Goal: Task Accomplishment & Management: Use online tool/utility

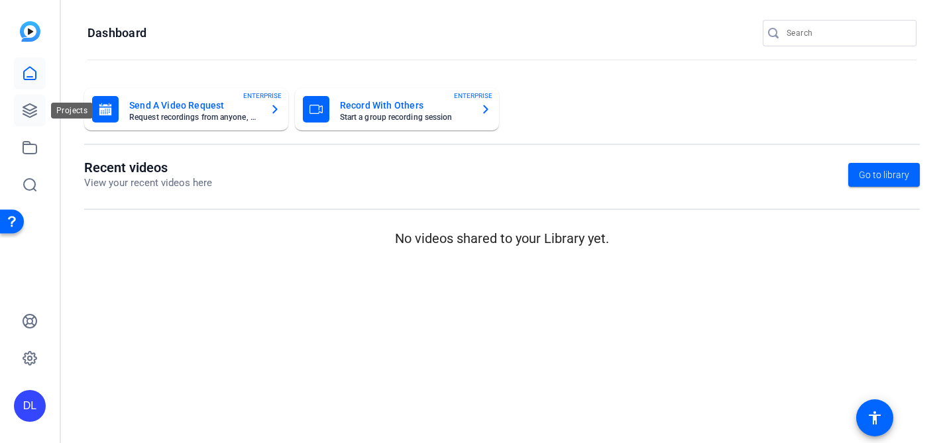
click at [28, 107] on icon at bounding box center [30, 111] width 16 height 16
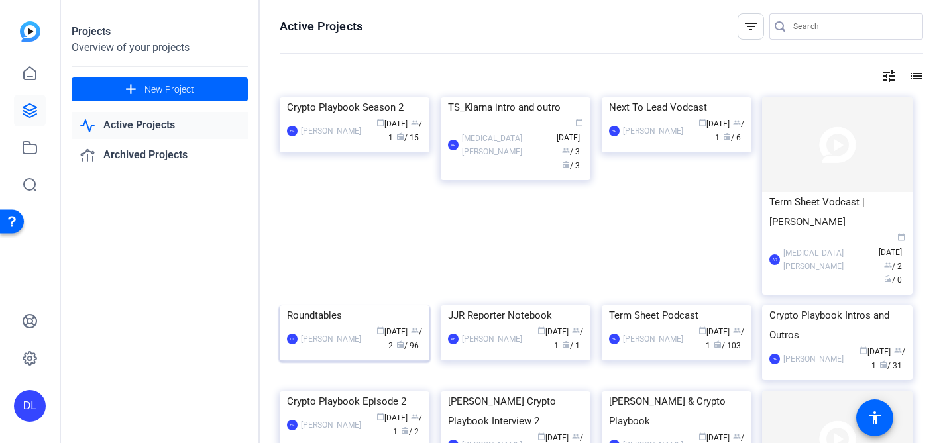
click at [296, 325] on div "Roundtables" at bounding box center [354, 316] width 135 height 20
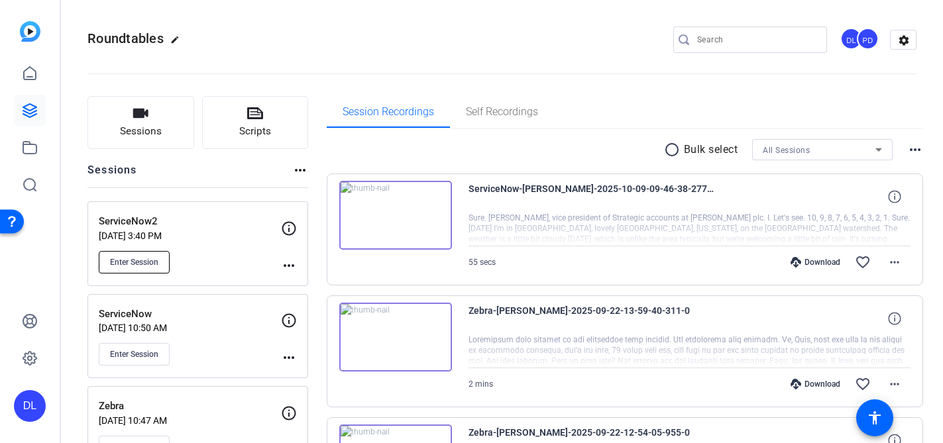
click at [137, 257] on span "Enter Session" at bounding box center [134, 262] width 48 height 11
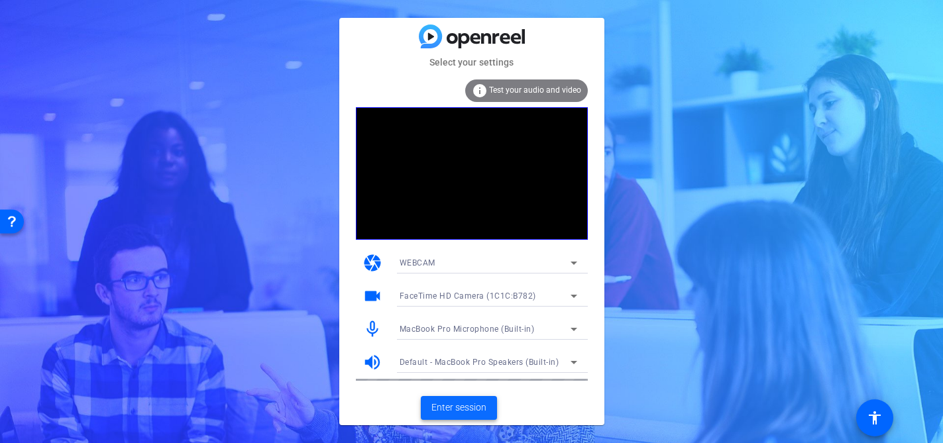
click at [465, 404] on span "Enter session" at bounding box center [458, 408] width 55 height 14
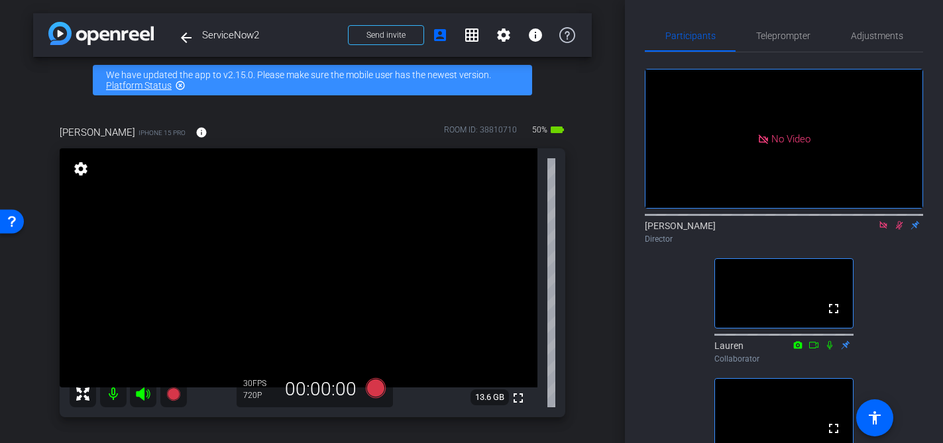
click at [901, 230] on icon at bounding box center [899, 225] width 7 height 9
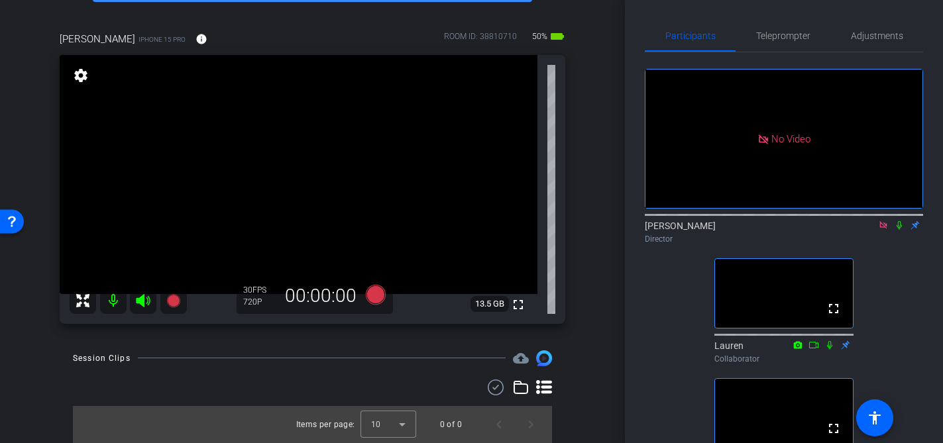
click at [887, 230] on icon at bounding box center [883, 225] width 11 height 9
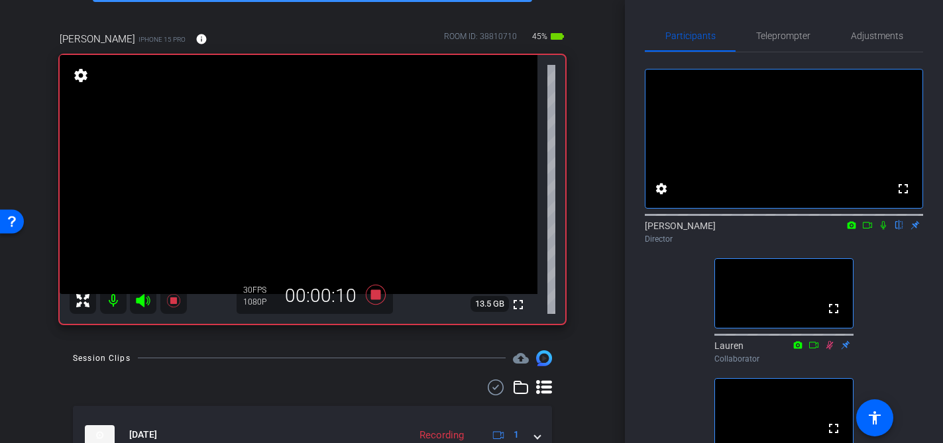
click at [885, 230] on icon at bounding box center [883, 225] width 11 height 9
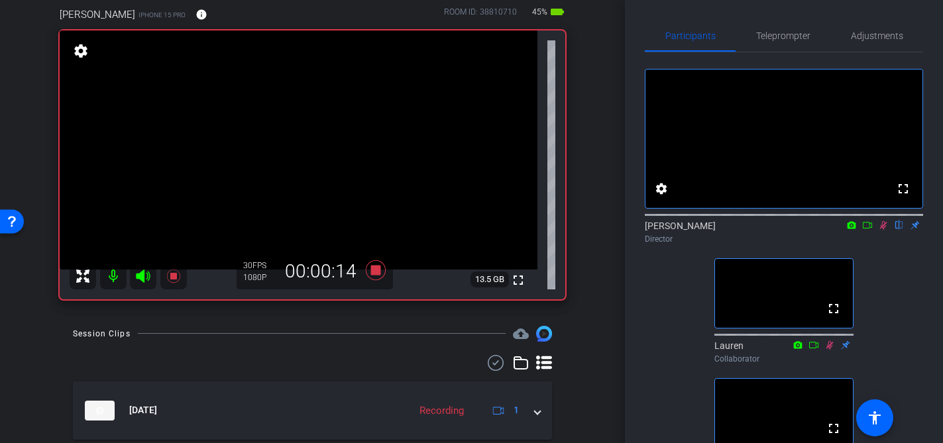
scroll to position [119, 0]
click at [885, 230] on icon at bounding box center [883, 225] width 11 height 9
click at [884, 230] on icon at bounding box center [883, 225] width 11 height 9
drag, startPoint x: 884, startPoint y: 245, endPoint x: 889, endPoint y: 276, distance: 31.5
click at [889, 276] on div "fullscreen settings David Lennon flip Director fullscreen Lauren Collaborator f…" at bounding box center [784, 270] width 278 height 437
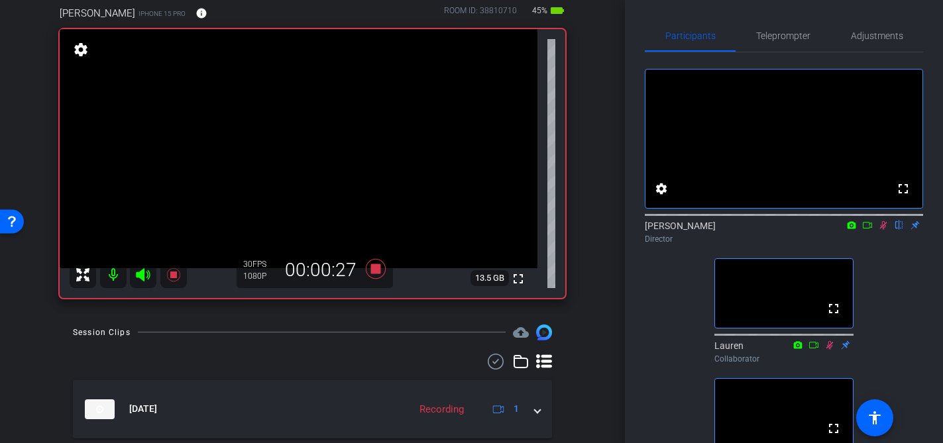
click at [884, 231] on mat-icon at bounding box center [884, 225] width 16 height 12
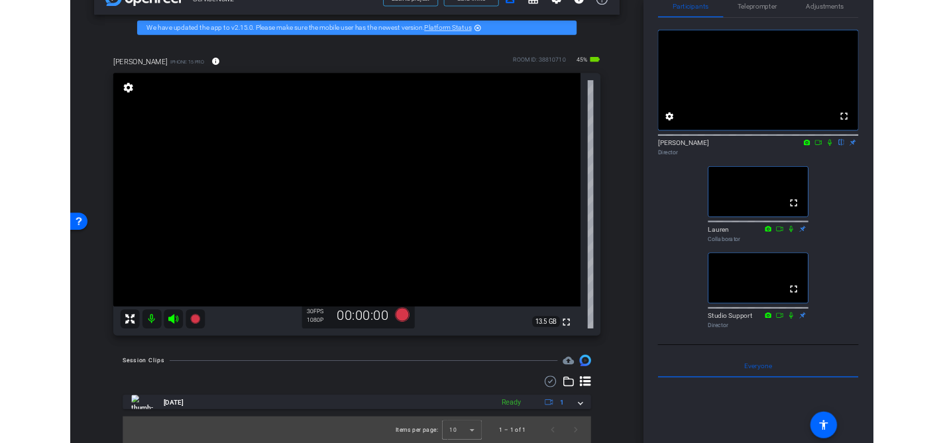
scroll to position [0, 0]
